Goal: Information Seeking & Learning: Find contact information

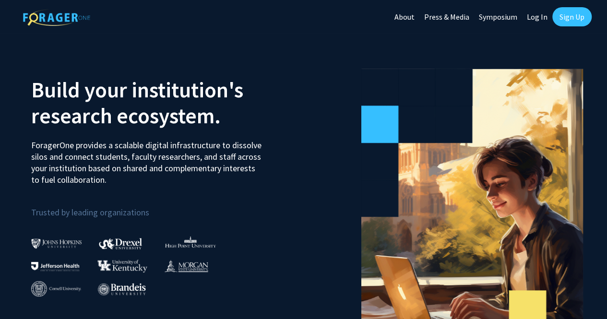
click at [536, 20] on link "Log In" at bounding box center [537, 17] width 30 height 34
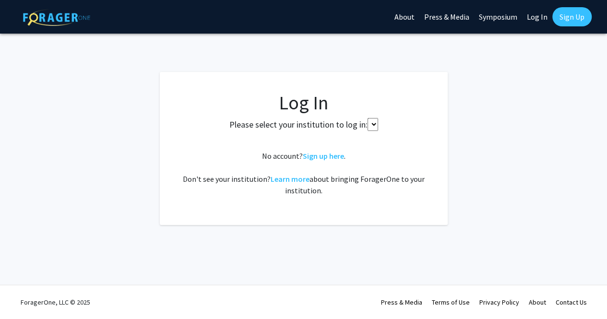
select select
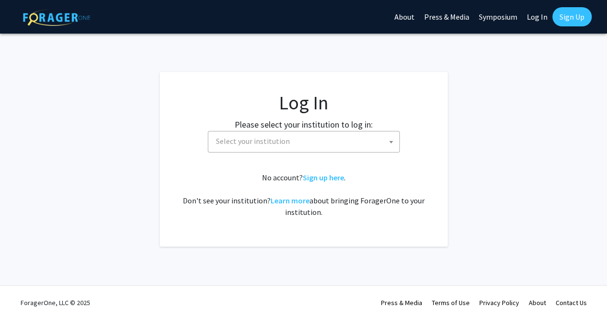
click at [301, 135] on span "Select your institution" at bounding box center [305, 141] width 187 height 20
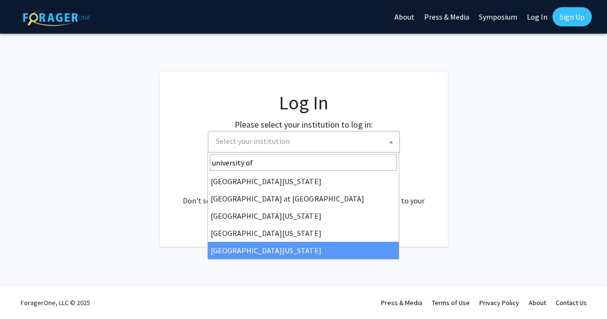
type input "university of"
select select "33"
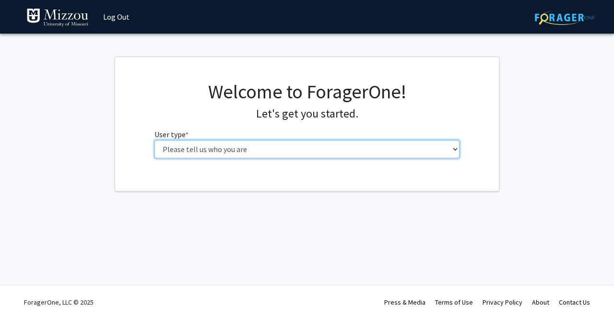
click at [425, 153] on select "Please tell us who you are Undergraduate Student Master's Student Doctoral Cand…" at bounding box center [306, 149] width 305 height 18
select select "1: undergrad"
click at [154, 140] on select "Please tell us who you are Undergraduate Student Master's Student Doctoral Cand…" at bounding box center [306, 149] width 305 height 18
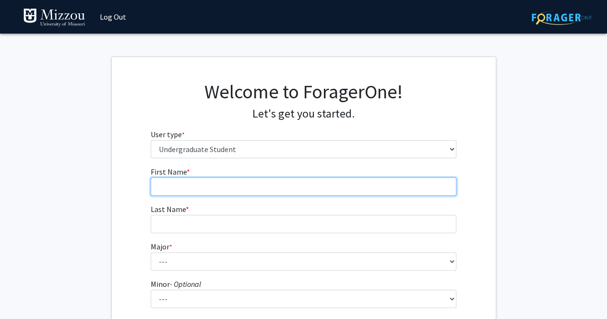
click at [298, 181] on input "First Name * required" at bounding box center [303, 186] width 305 height 18
type input "[PERSON_NAME]"
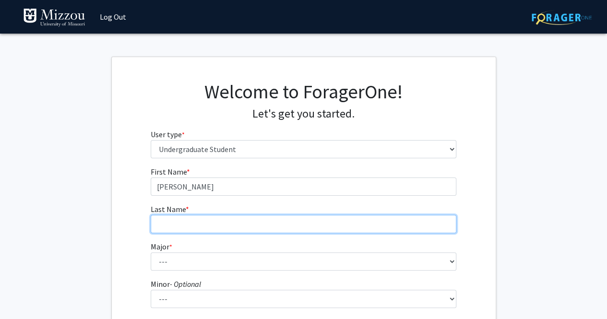
type input "[PERSON_NAME]"
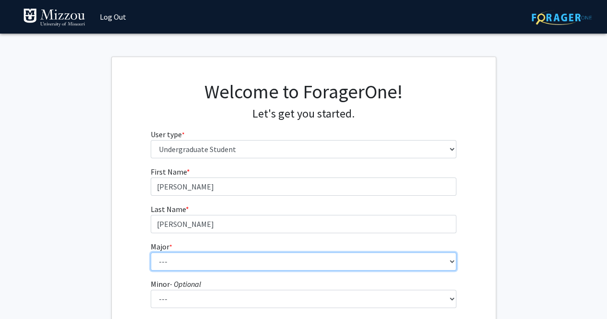
click at [237, 258] on select "--- Agribusiness Management Agricultural Education Agricultural Education: Comm…" at bounding box center [303, 261] width 305 height 18
select select "113: 2605"
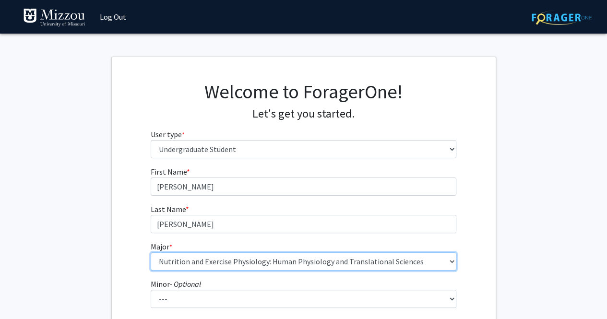
click at [151, 252] on select "--- Agribusiness Management Agricultural Education Agricultural Education: Comm…" at bounding box center [303, 261] width 305 height 18
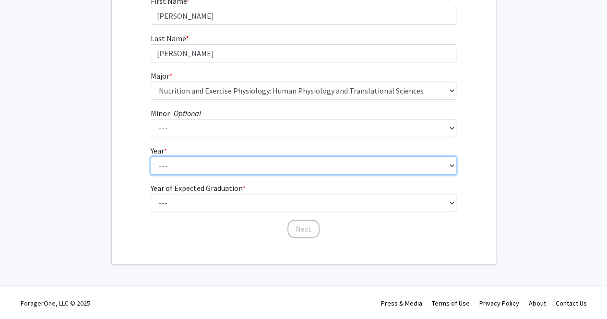
click at [217, 165] on select "--- First-year Sophomore Junior Senior Postbaccalaureate Certificate" at bounding box center [303, 165] width 305 height 18
select select "3: junior"
click at [151, 156] on select "--- First-year Sophomore Junior Senior Postbaccalaureate Certificate" at bounding box center [303, 165] width 305 height 18
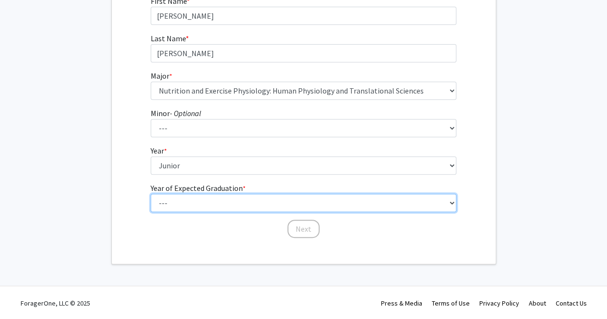
click at [204, 208] on select "--- 2025 2026 2027 2028 2029 2030 2031 2032 2033 2034" at bounding box center [303, 203] width 305 height 18
select select "3: 2027"
click at [151, 194] on select "--- 2025 2026 2027 2028 2029 2030 2031 2032 2033 2034" at bounding box center [303, 203] width 305 height 18
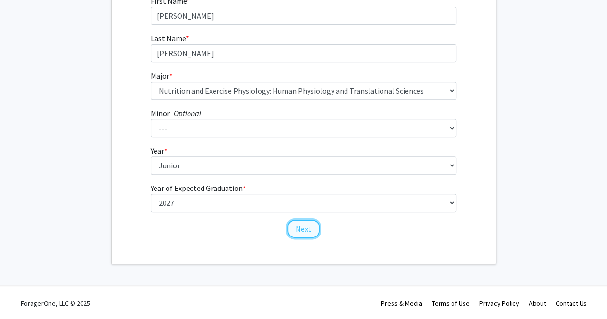
click at [308, 229] on button "Next" at bounding box center [303, 229] width 32 height 18
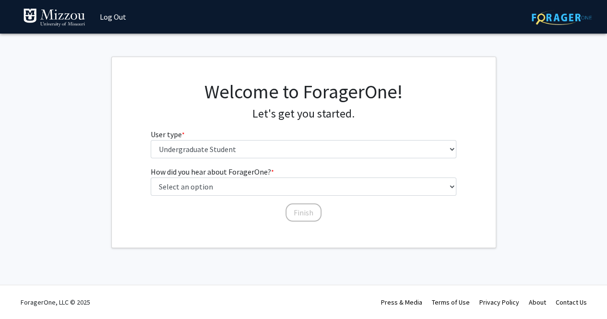
scroll to position [0, 0]
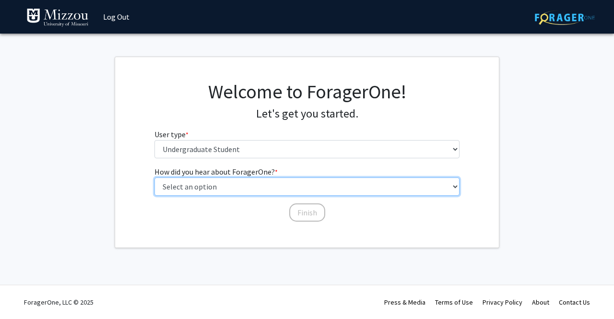
click at [273, 186] on select "Select an option Peer/student recommendation Faculty/staff recommendation Unive…" at bounding box center [306, 186] width 305 height 18
select select "2: faculty_recommendation"
click at [154, 177] on select "Select an option Peer/student recommendation Faculty/staff recommendation Unive…" at bounding box center [306, 186] width 305 height 18
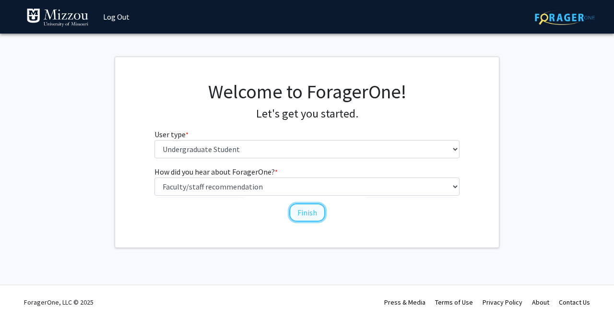
click at [313, 215] on button "Finish" at bounding box center [307, 212] width 36 height 18
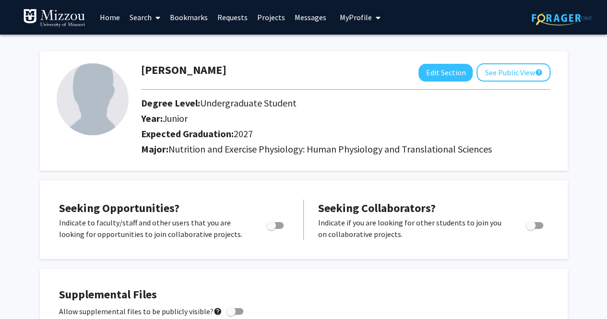
click at [147, 17] on link "Search" at bounding box center [145, 17] width 40 height 34
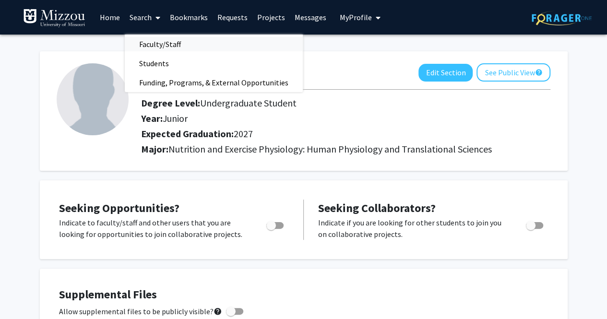
click at [155, 45] on span "Faculty/Staff" at bounding box center [160, 44] width 70 height 19
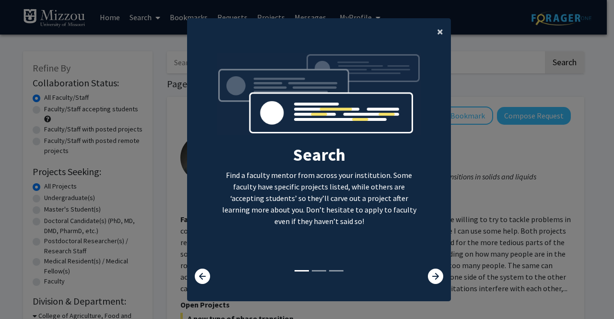
click at [429, 31] on button "×" at bounding box center [440, 31] width 22 height 27
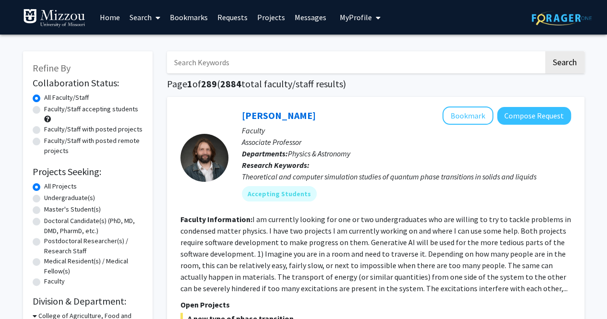
click at [75, 199] on label "Undergraduate(s)" at bounding box center [69, 198] width 51 height 10
click at [50, 199] on input "Undergraduate(s)" at bounding box center [47, 196] width 6 height 6
radio input "true"
click at [107, 106] on label "Faculty/Staff accepting students" at bounding box center [91, 109] width 94 height 10
click at [50, 106] on input "Faculty/Staff accepting students" at bounding box center [47, 107] width 6 height 6
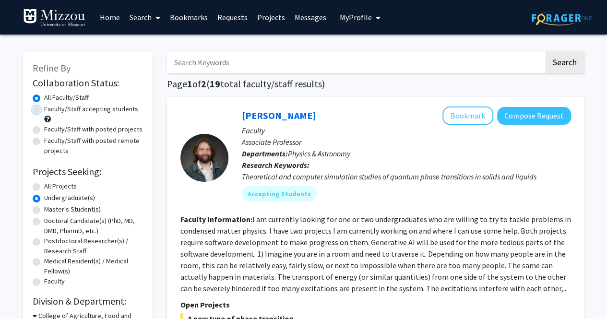
radio input "true"
click at [44, 96] on label "All Faculty/Staff" at bounding box center [66, 98] width 45 height 10
click at [44, 96] on input "All Faculty/Staff" at bounding box center [47, 96] width 6 height 6
radio input "true"
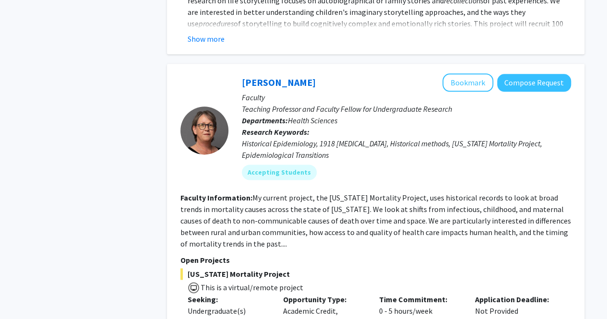
scroll to position [4319, 0]
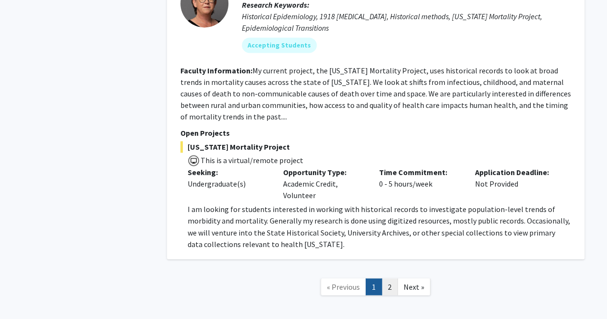
click at [389, 278] on link "2" at bounding box center [389, 286] width 16 height 17
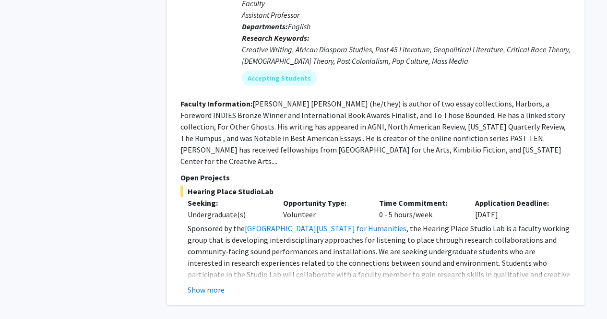
scroll to position [2748, 0]
